Goal: Transaction & Acquisition: Purchase product/service

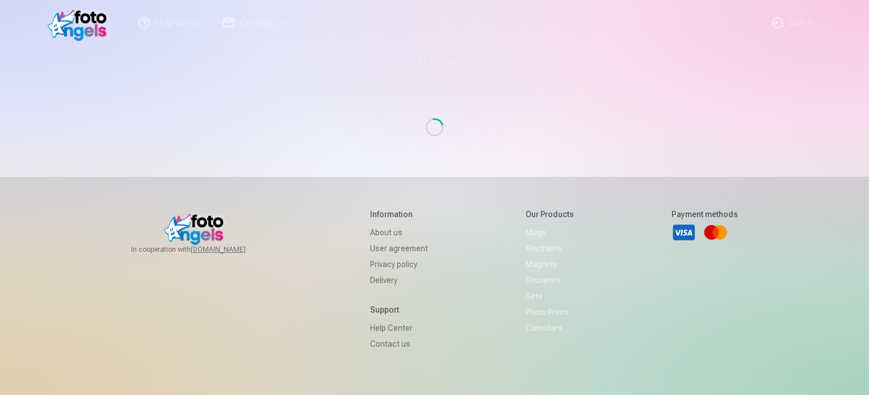
click at [801, 22] on link "Sign in" at bounding box center [794, 22] width 65 height 45
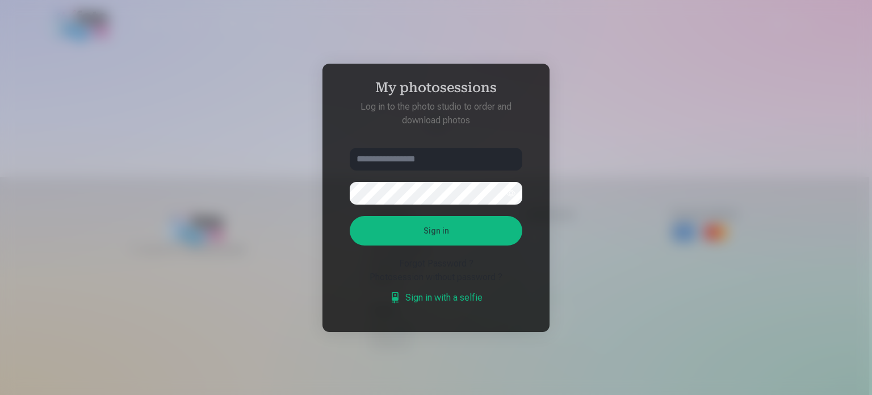
type input "**********"
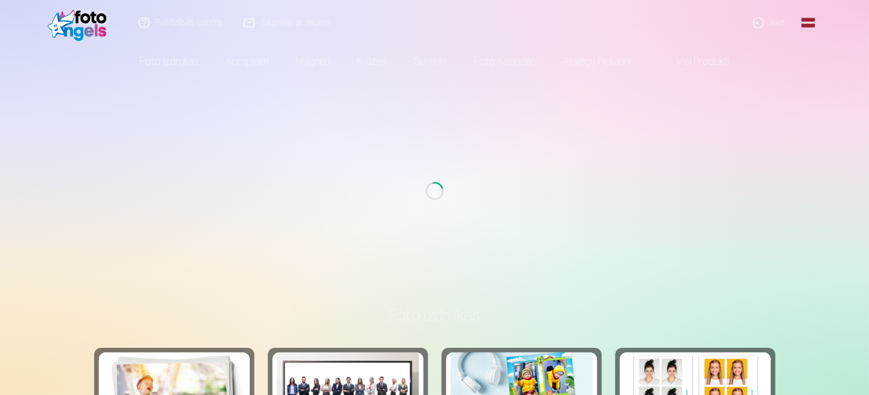
click at [786, 23] on link "Ieiet" at bounding box center [770, 22] width 55 height 45
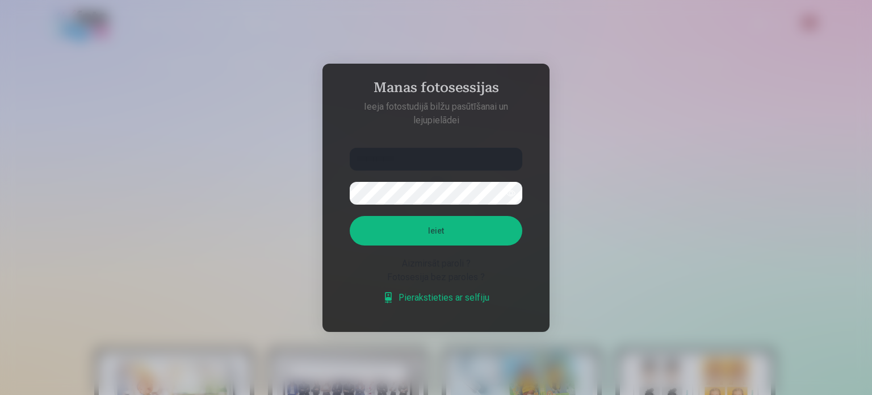
drag, startPoint x: 449, startPoint y: 153, endPoint x: 278, endPoint y: 164, distance: 171.3
click at [278, 394] on div "**********" at bounding box center [434, 395] width 869 height 0
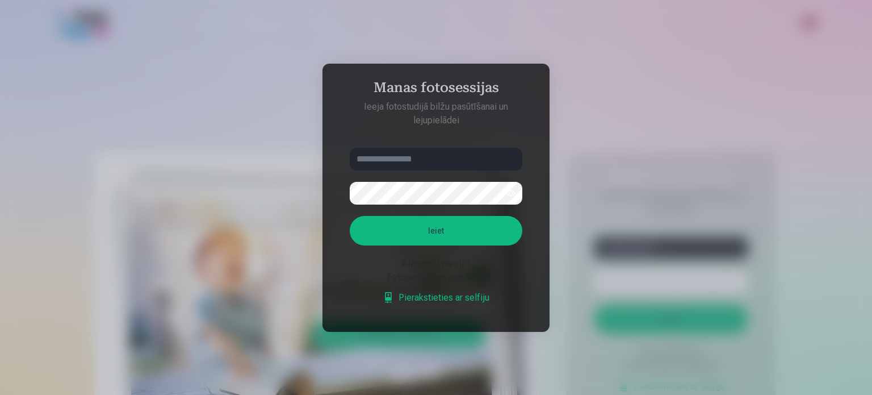
type input "**********"
click at [218, 394] on div "**********" at bounding box center [434, 395] width 869 height 0
click at [350, 216] on button "Ieiet" at bounding box center [436, 231] width 173 height 30
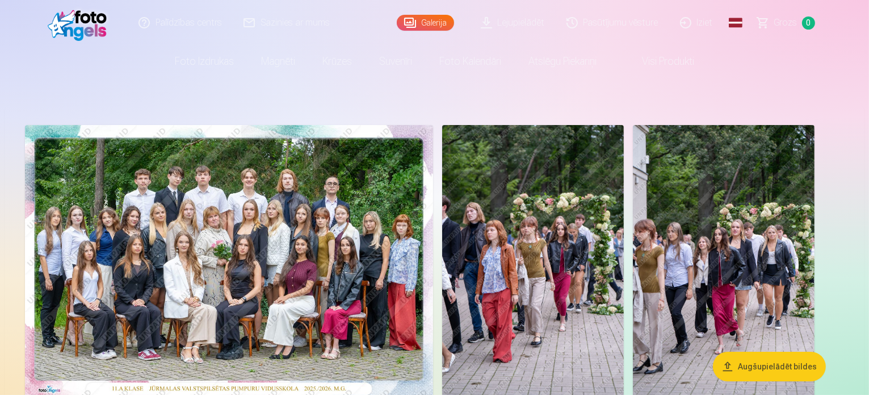
click at [756, 68] on nav "Foto izdrukas Augstas kvalitātes fotoattēlu izdrukas 210 gsm papīrs, piesātināt…" at bounding box center [434, 61] width 869 height 32
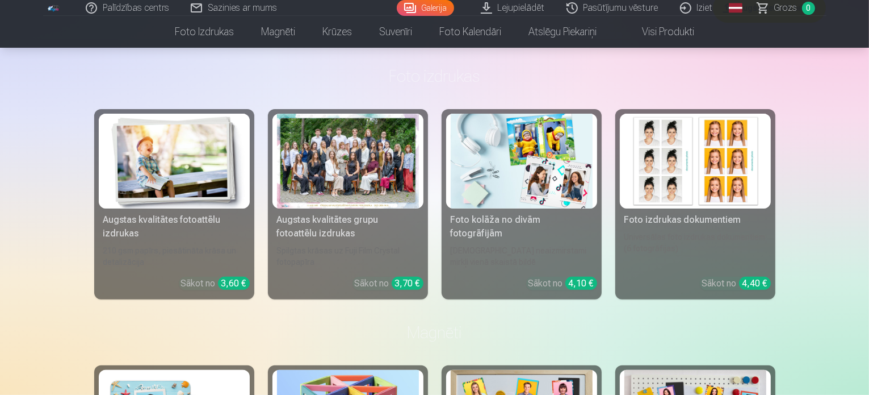
scroll to position [568, 0]
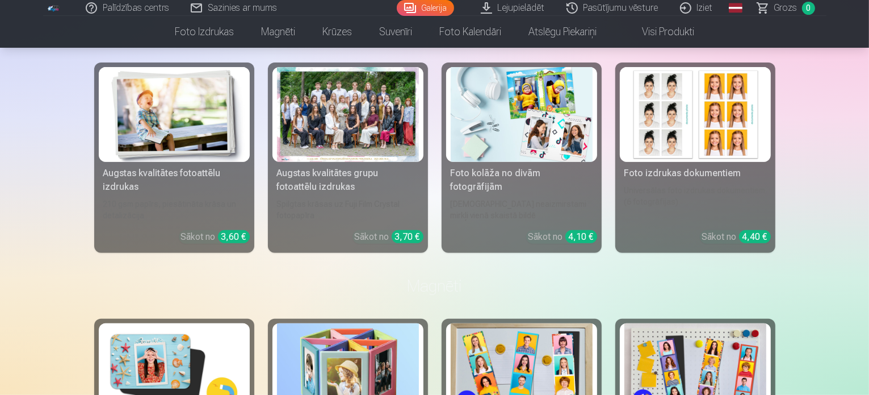
scroll to position [454, 0]
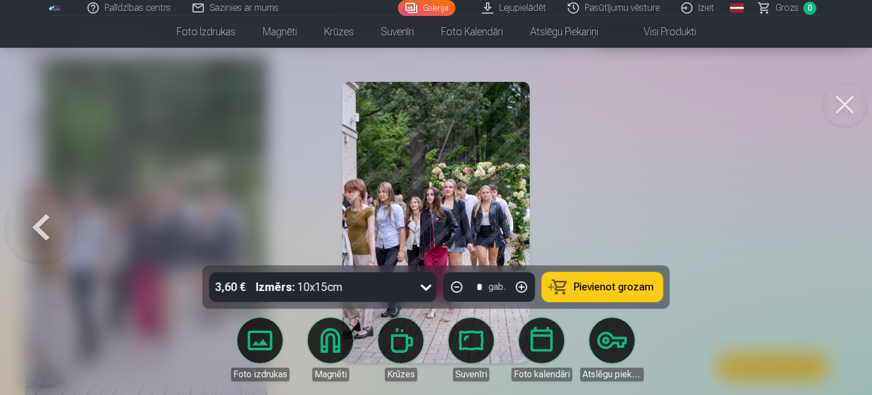
click at [377, 169] on img at bounding box center [435, 222] width 187 height 281
click at [45, 212] on button at bounding box center [41, 222] width 73 height 63
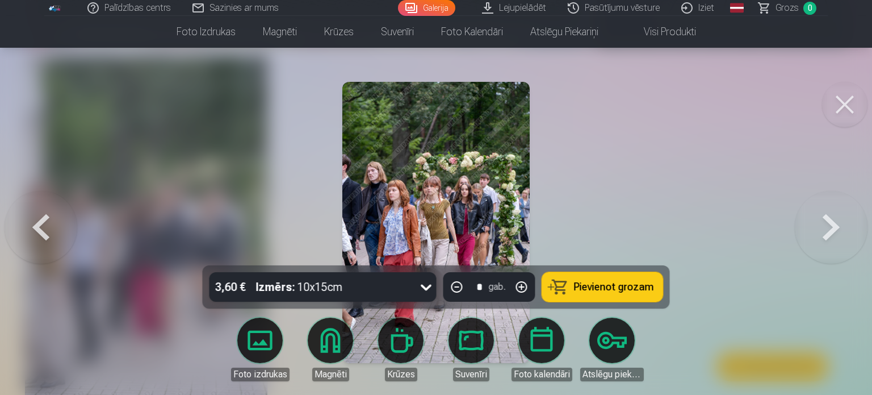
click at [501, 211] on img at bounding box center [435, 222] width 187 height 281
click at [475, 187] on img at bounding box center [435, 222] width 187 height 281
click at [852, 95] on button at bounding box center [844, 104] width 45 height 45
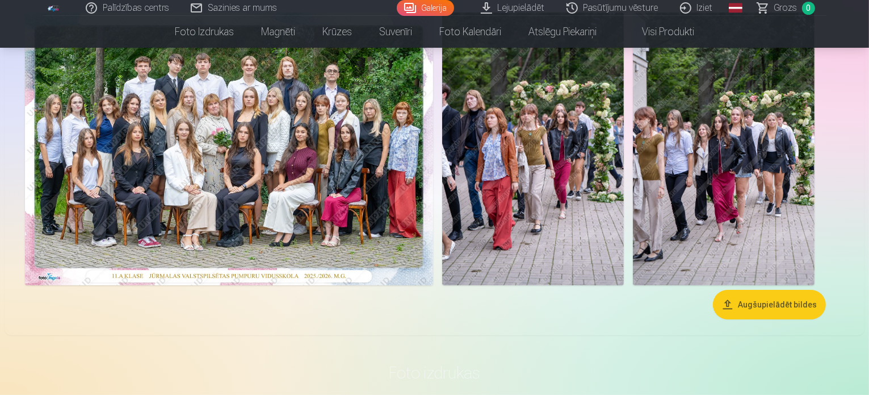
scroll to position [114, 0]
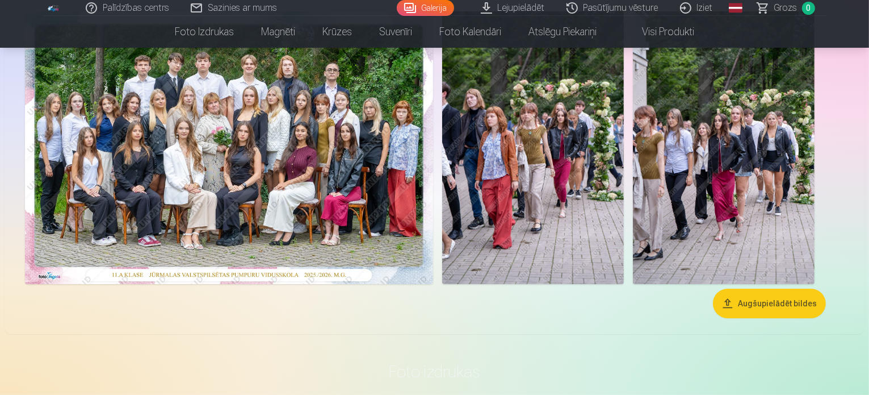
click at [598, 289] on div at bounding box center [434, 148] width 829 height 282
click at [433, 154] on img at bounding box center [229, 147] width 408 height 273
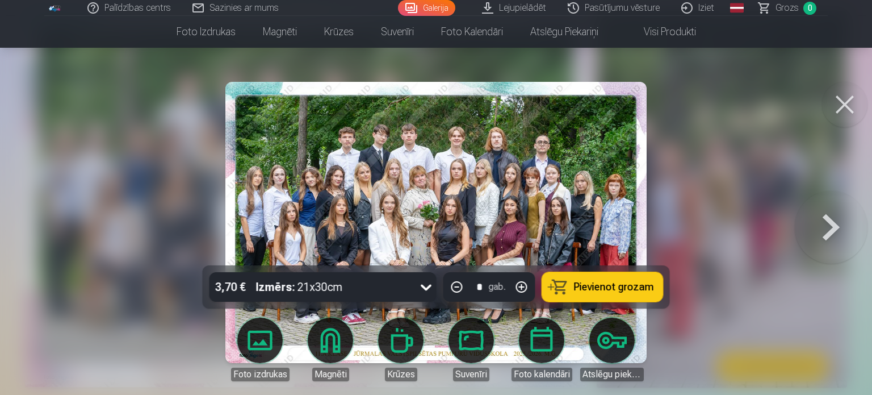
click at [750, 163] on div at bounding box center [436, 197] width 872 height 395
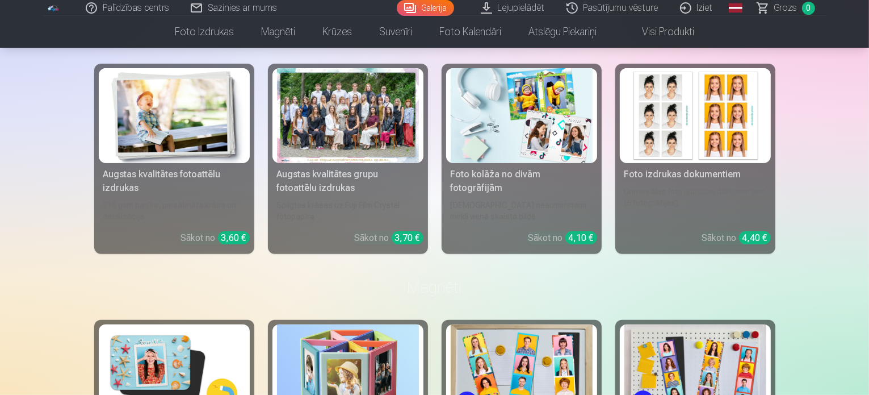
scroll to position [114, 0]
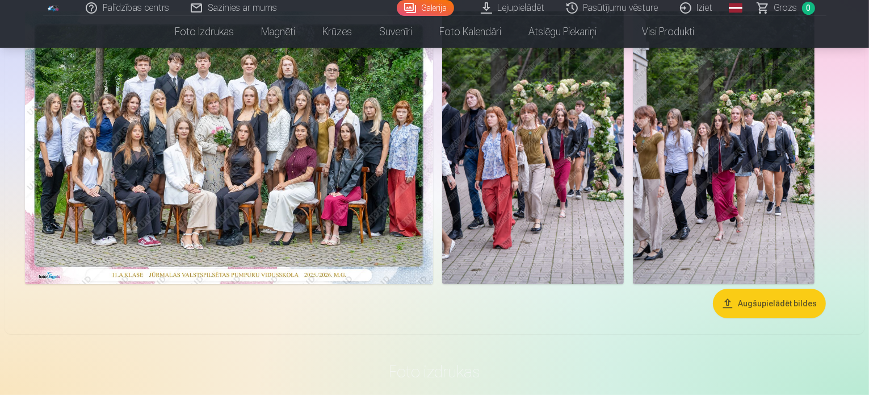
click at [796, 318] on button "Augšupielādēt bildes" at bounding box center [769, 304] width 113 height 30
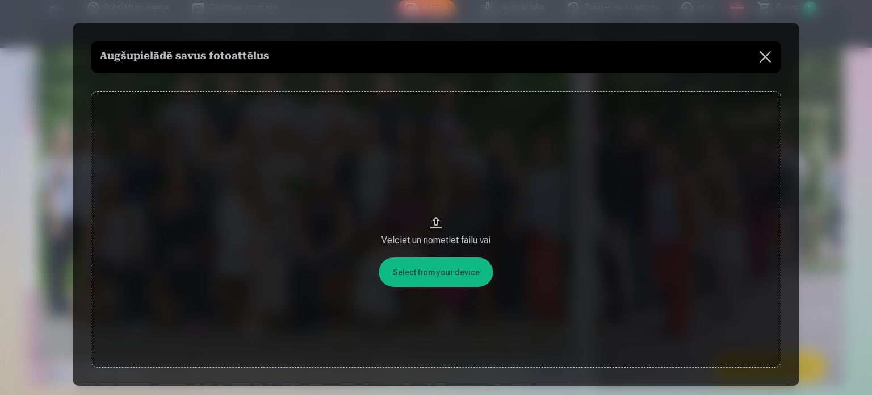
click at [775, 62] on button at bounding box center [766, 57] width 32 height 32
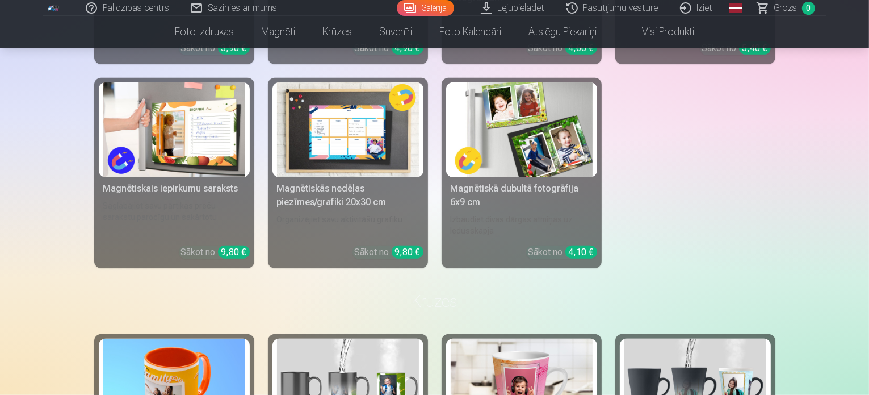
scroll to position [909, 0]
